Goal: Browse casually: Explore the website without a specific task or goal

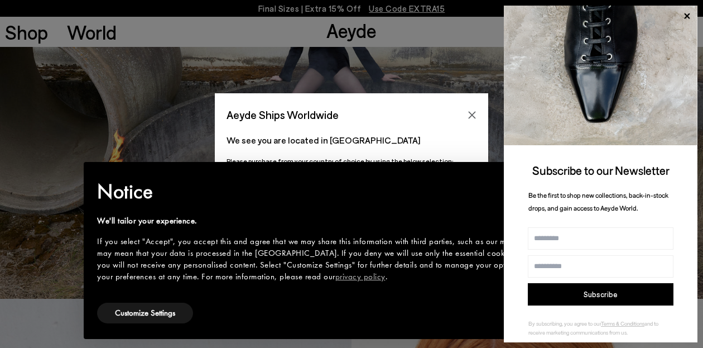
scroll to position [49, 0]
click at [687, 17] on icon at bounding box center [687, 16] width 6 height 6
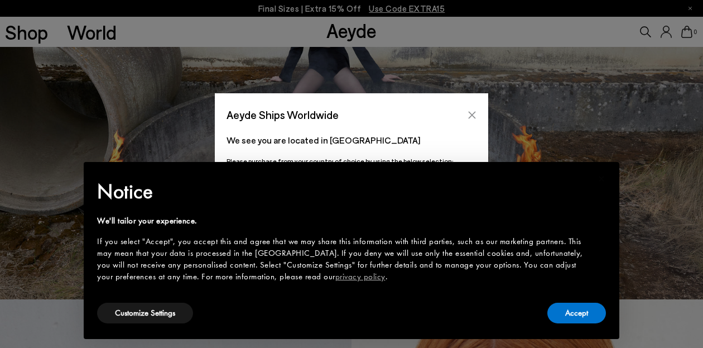
click at [469, 113] on icon "Close" at bounding box center [472, 114] width 9 height 9
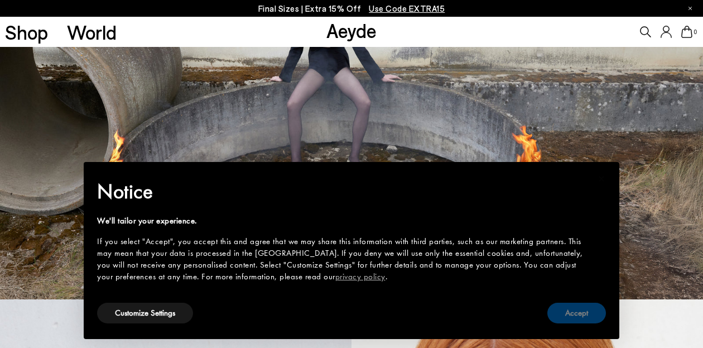
click at [579, 314] on button "Accept" at bounding box center [576, 312] width 59 height 21
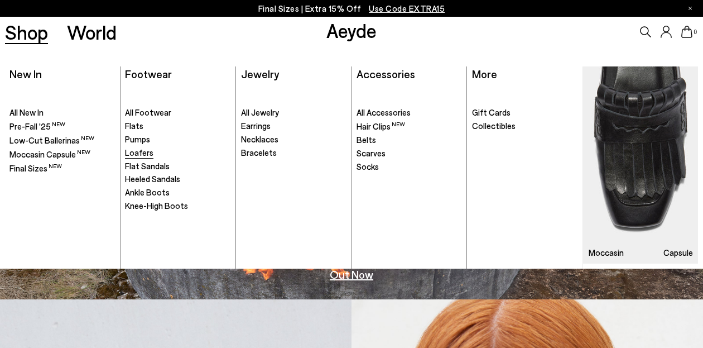
click at [143, 150] on span "Loafers" at bounding box center [139, 152] width 28 height 10
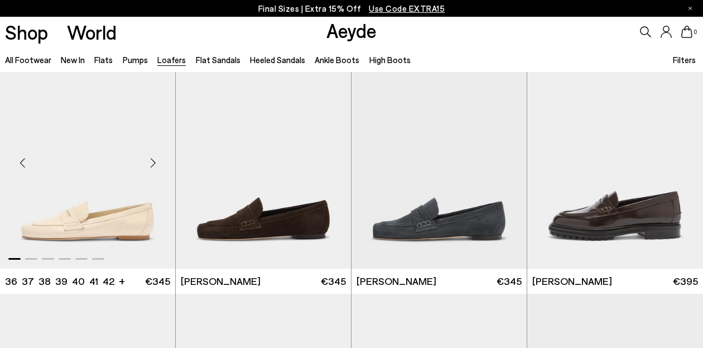
scroll to position [528, 0]
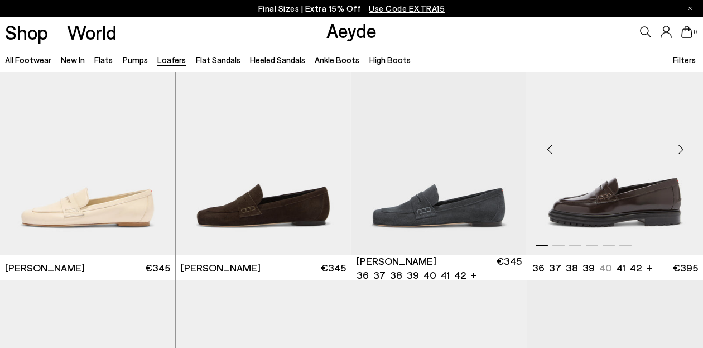
click at [679, 152] on div "Next slide" at bounding box center [680, 149] width 33 height 33
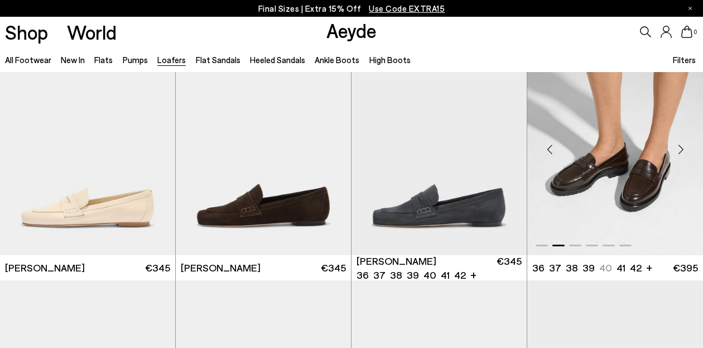
click at [680, 152] on div "Next slide" at bounding box center [680, 149] width 33 height 33
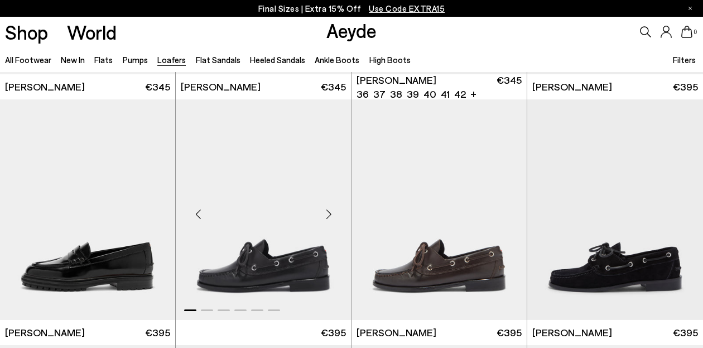
scroll to position [772, 0]
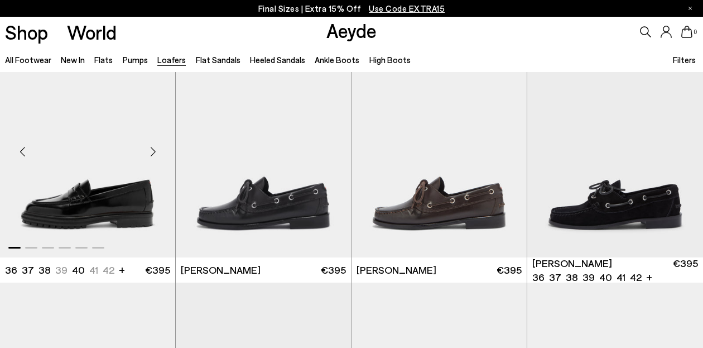
click at [155, 151] on div "Next slide" at bounding box center [152, 151] width 33 height 33
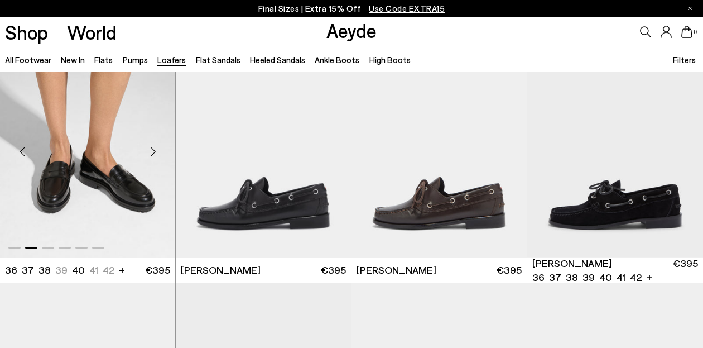
click at [154, 153] on div "Next slide" at bounding box center [152, 151] width 33 height 33
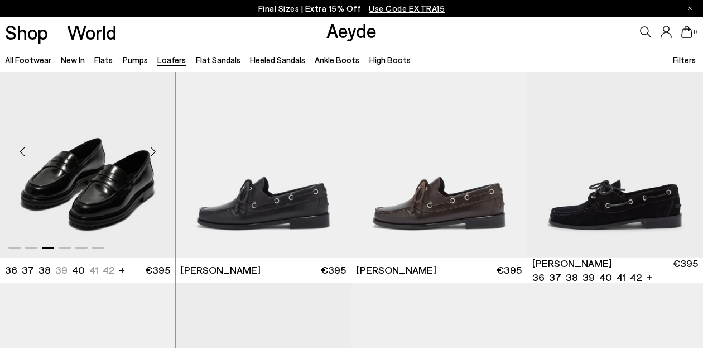
click at [153, 153] on div "Next slide" at bounding box center [152, 151] width 33 height 33
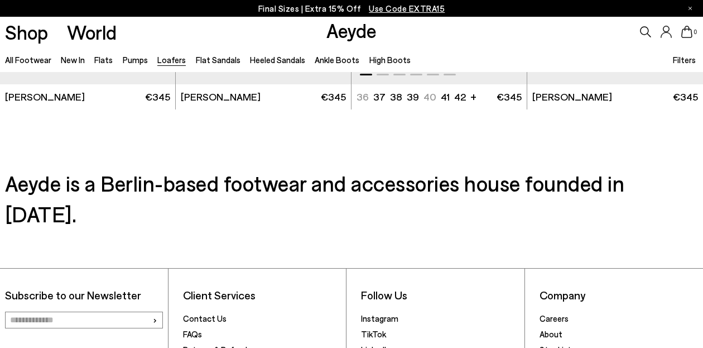
scroll to position [1928, 0]
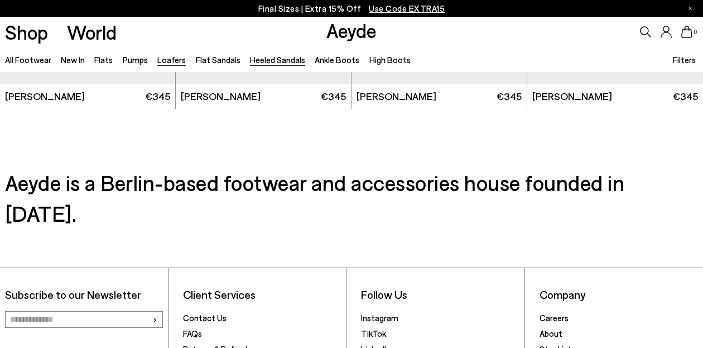
click at [255, 63] on link "Heeled Sandals" at bounding box center [277, 60] width 55 height 10
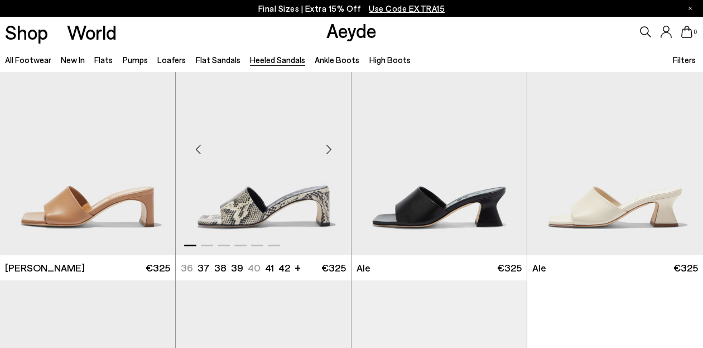
scroll to position [2002, 0]
click at [326, 151] on div "Next slide" at bounding box center [328, 149] width 33 height 33
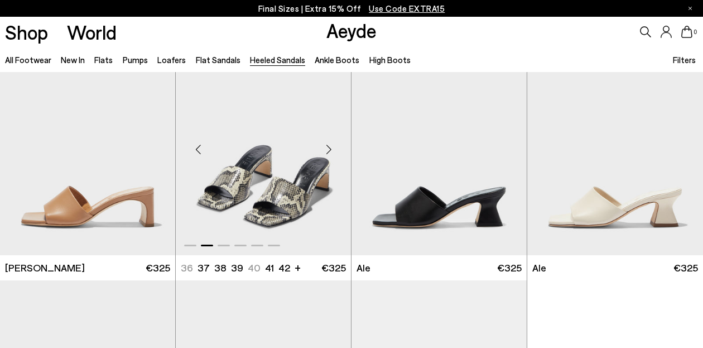
click at [326, 151] on div "Next slide" at bounding box center [328, 149] width 33 height 33
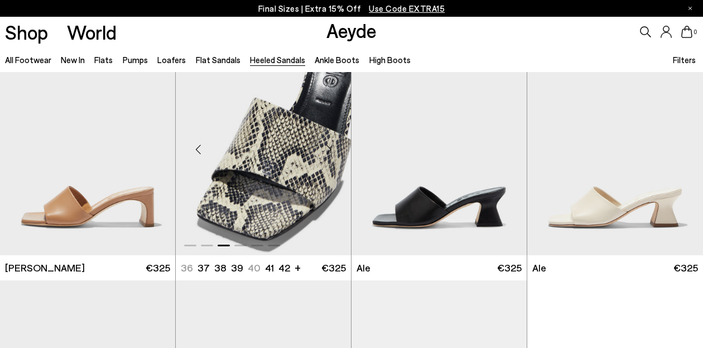
click at [326, 151] on div "Next slide" at bounding box center [328, 149] width 33 height 33
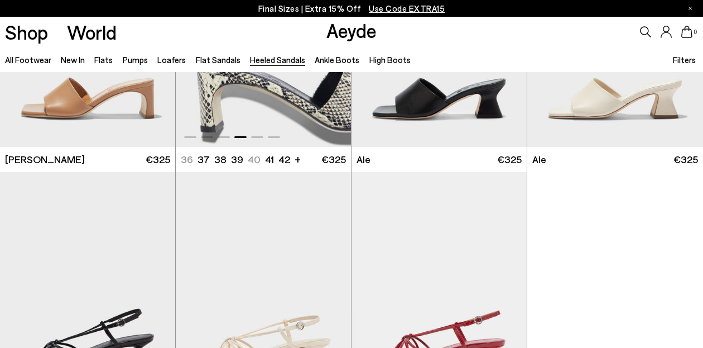
scroll to position [2203, 0]
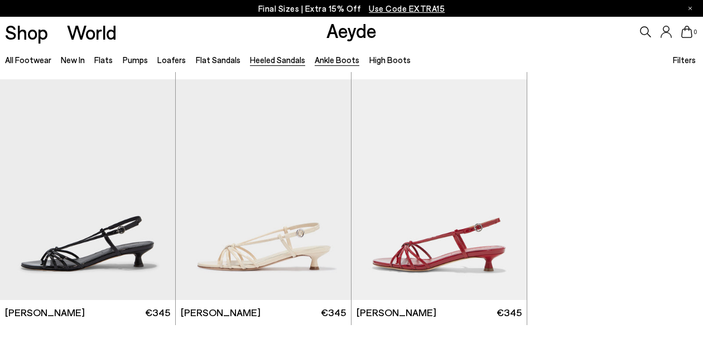
click at [327, 59] on link "Ankle Boots" at bounding box center [337, 60] width 45 height 10
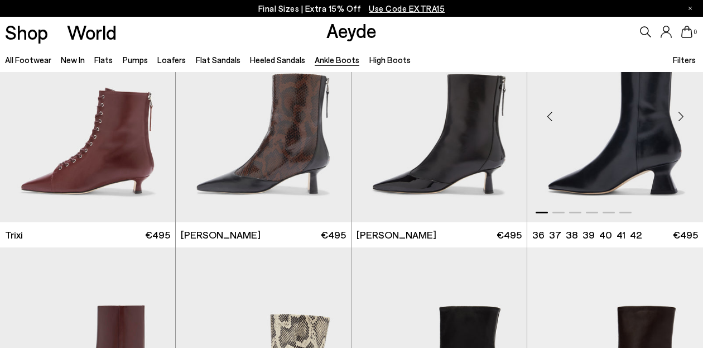
scroll to position [283, 0]
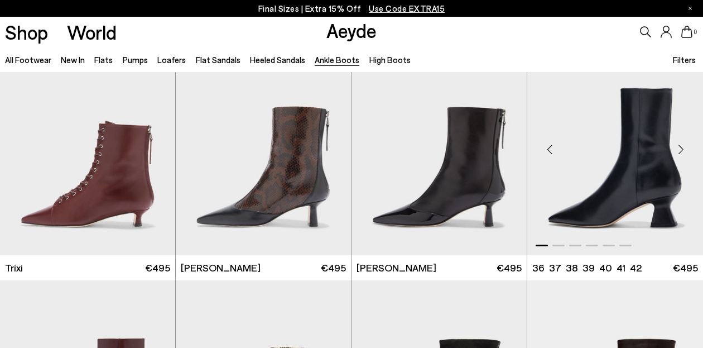
click at [681, 151] on div "Next slide" at bounding box center [680, 149] width 33 height 33
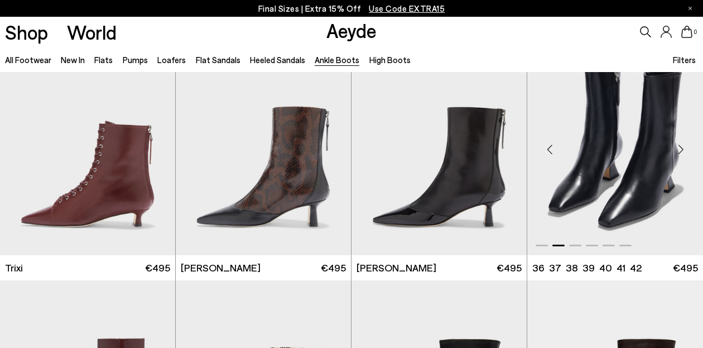
click at [681, 152] on div "Next slide" at bounding box center [680, 149] width 33 height 33
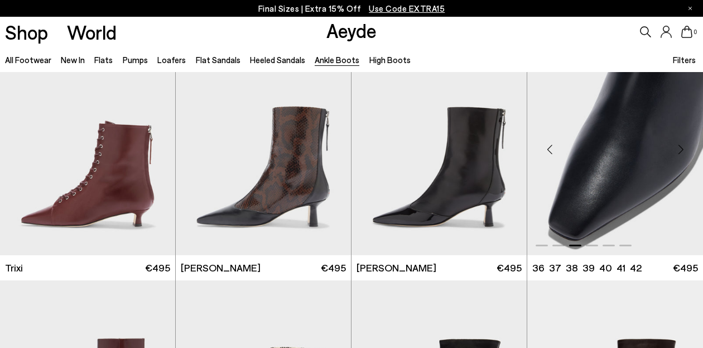
click at [681, 152] on div "Next slide" at bounding box center [680, 149] width 33 height 33
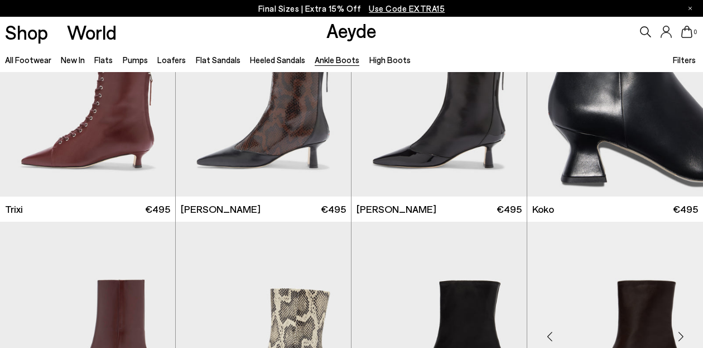
scroll to position [340, 1]
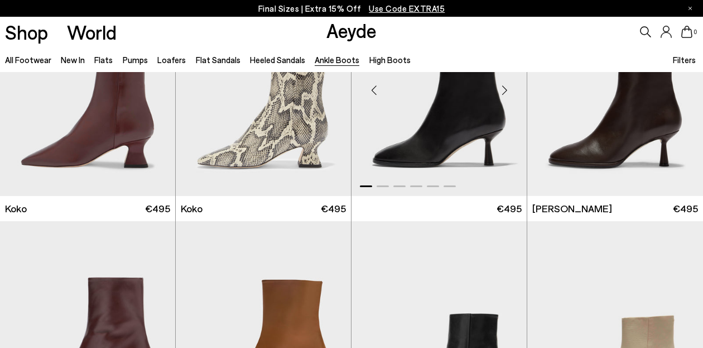
scroll to position [523, 0]
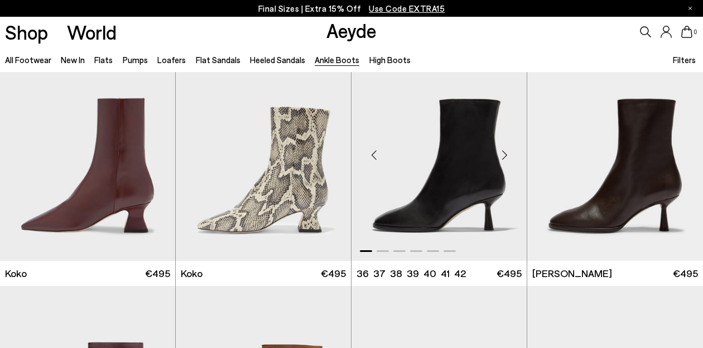
click at [509, 151] on div "Next slide" at bounding box center [504, 154] width 33 height 33
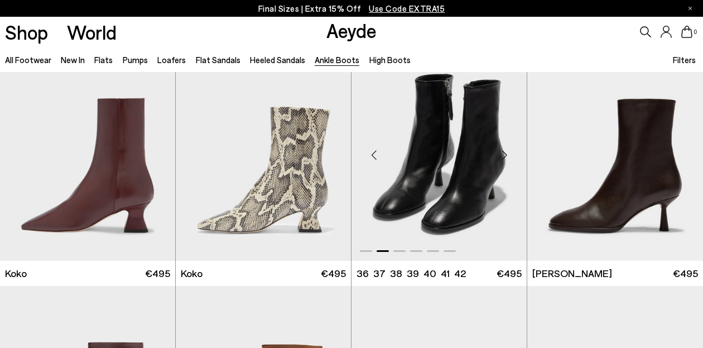
click at [504, 155] on div "Next slide" at bounding box center [504, 154] width 33 height 33
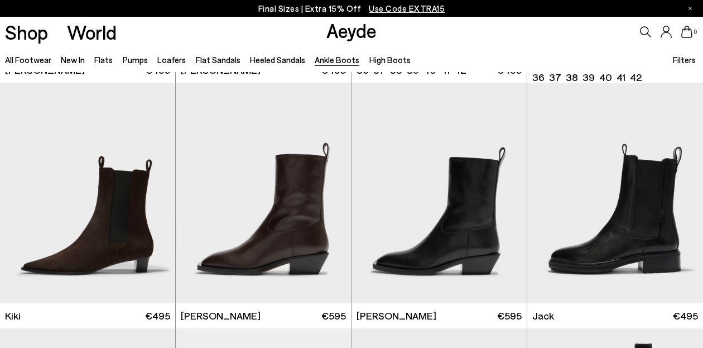
scroll to position [1531, 0]
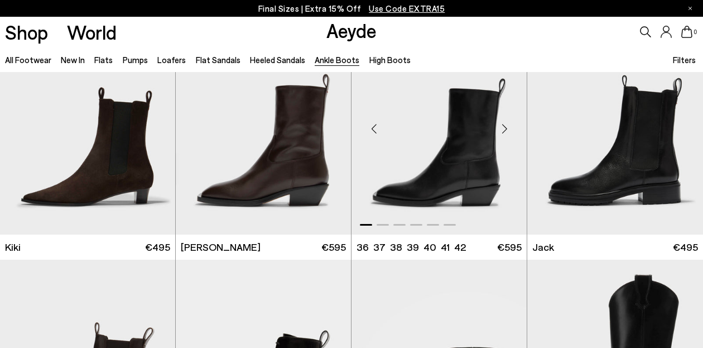
click at [506, 129] on div "Next slide" at bounding box center [504, 128] width 33 height 33
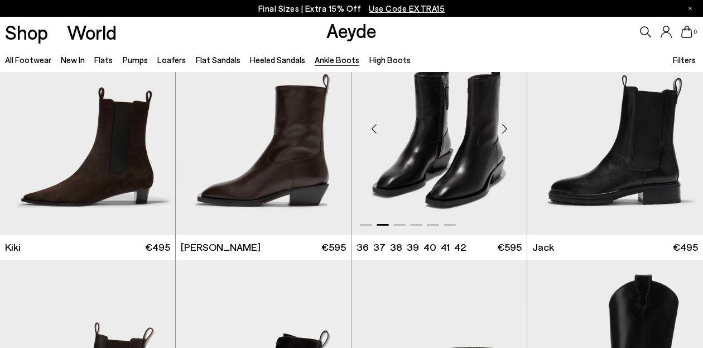
click at [506, 129] on div "Next slide" at bounding box center [504, 128] width 33 height 33
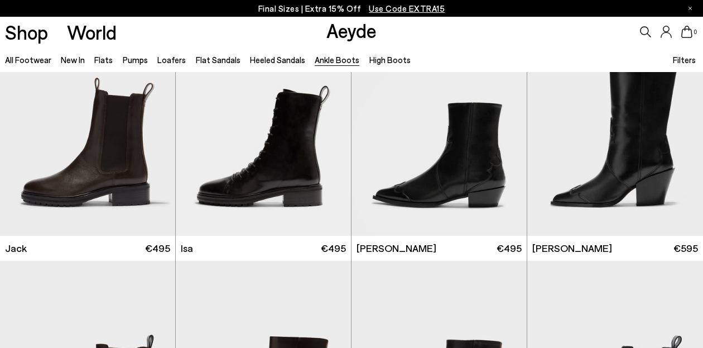
scroll to position [1787, 0]
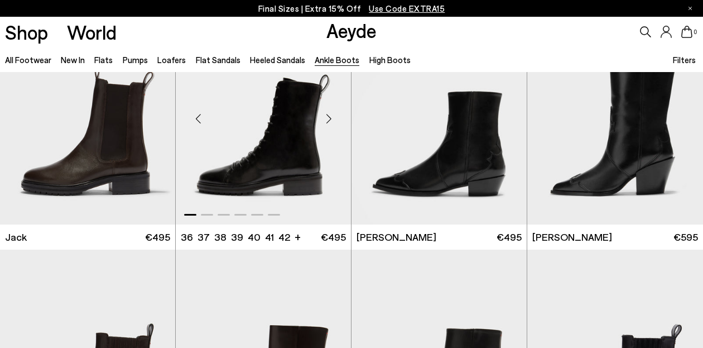
click at [329, 116] on div "Next slide" at bounding box center [328, 118] width 33 height 33
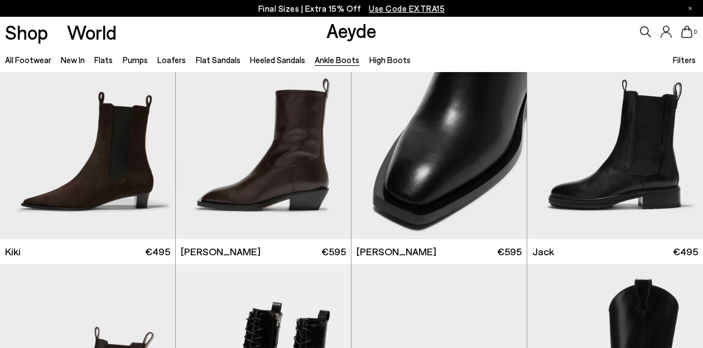
scroll to position [1496, 0]
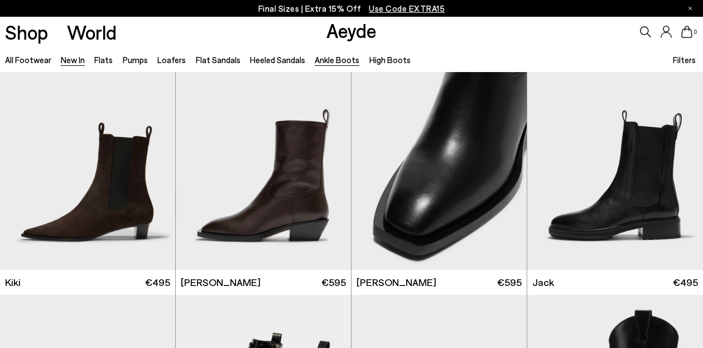
click at [82, 62] on link "New In" at bounding box center [73, 60] width 24 height 10
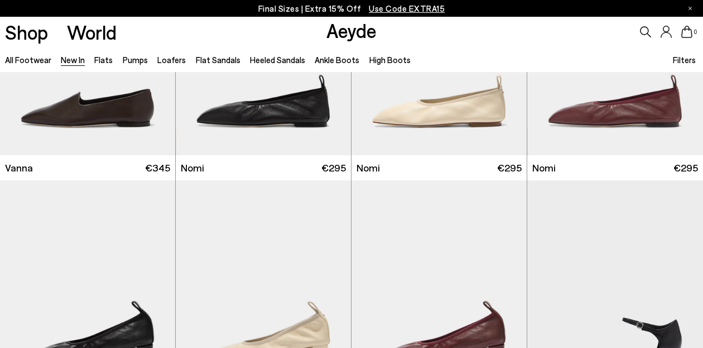
scroll to position [1709, 0]
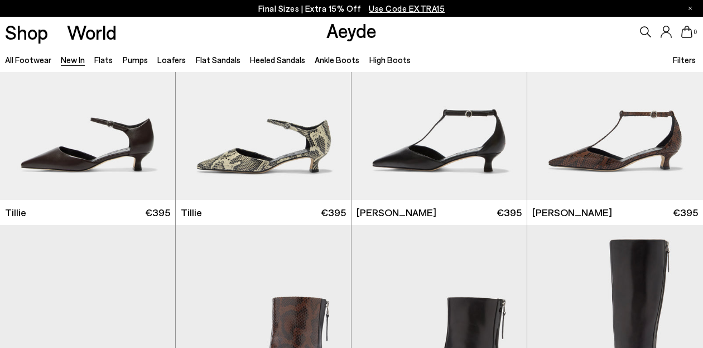
scroll to position [2061, 0]
